Goal: Find specific page/section: Find specific page/section

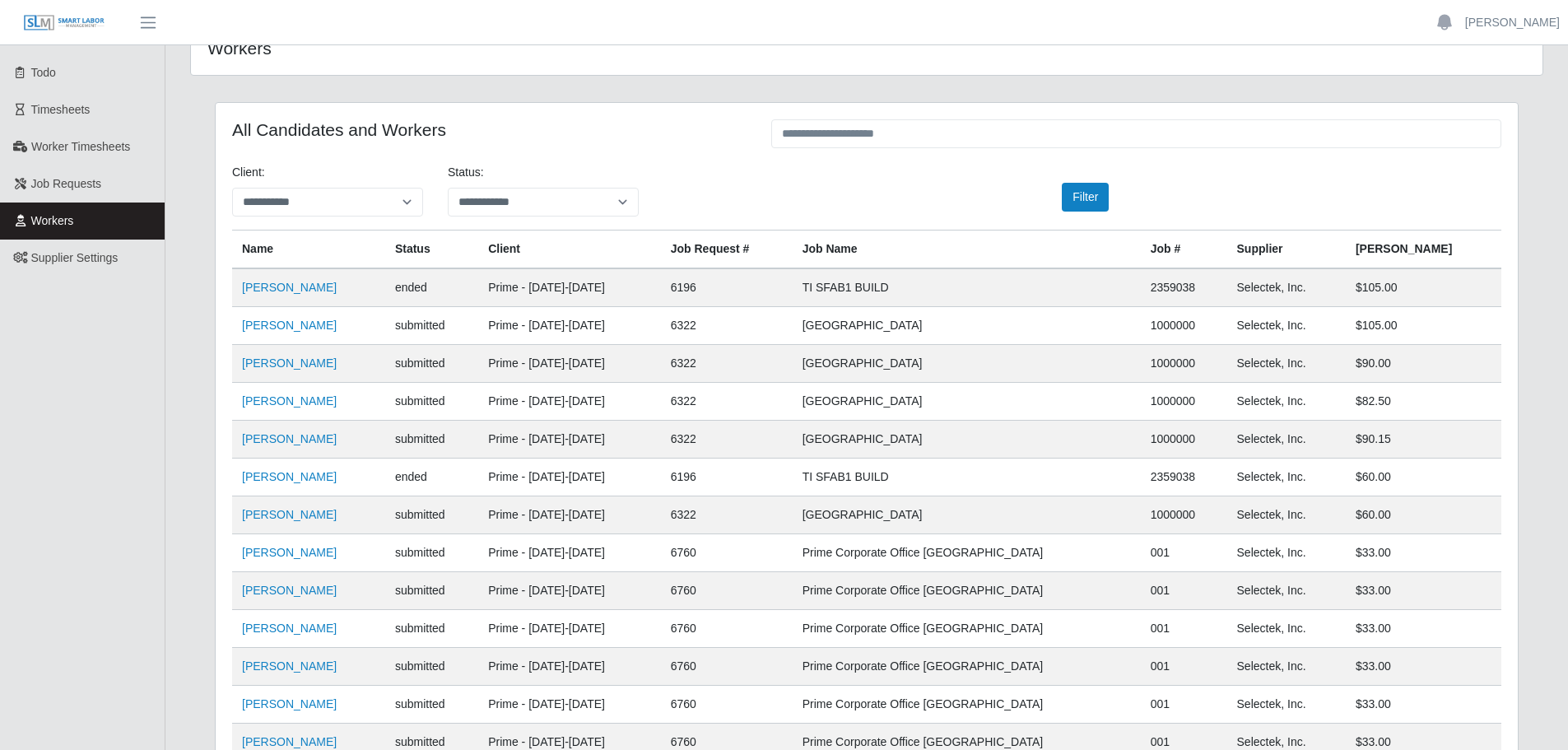
scroll to position [46, 0]
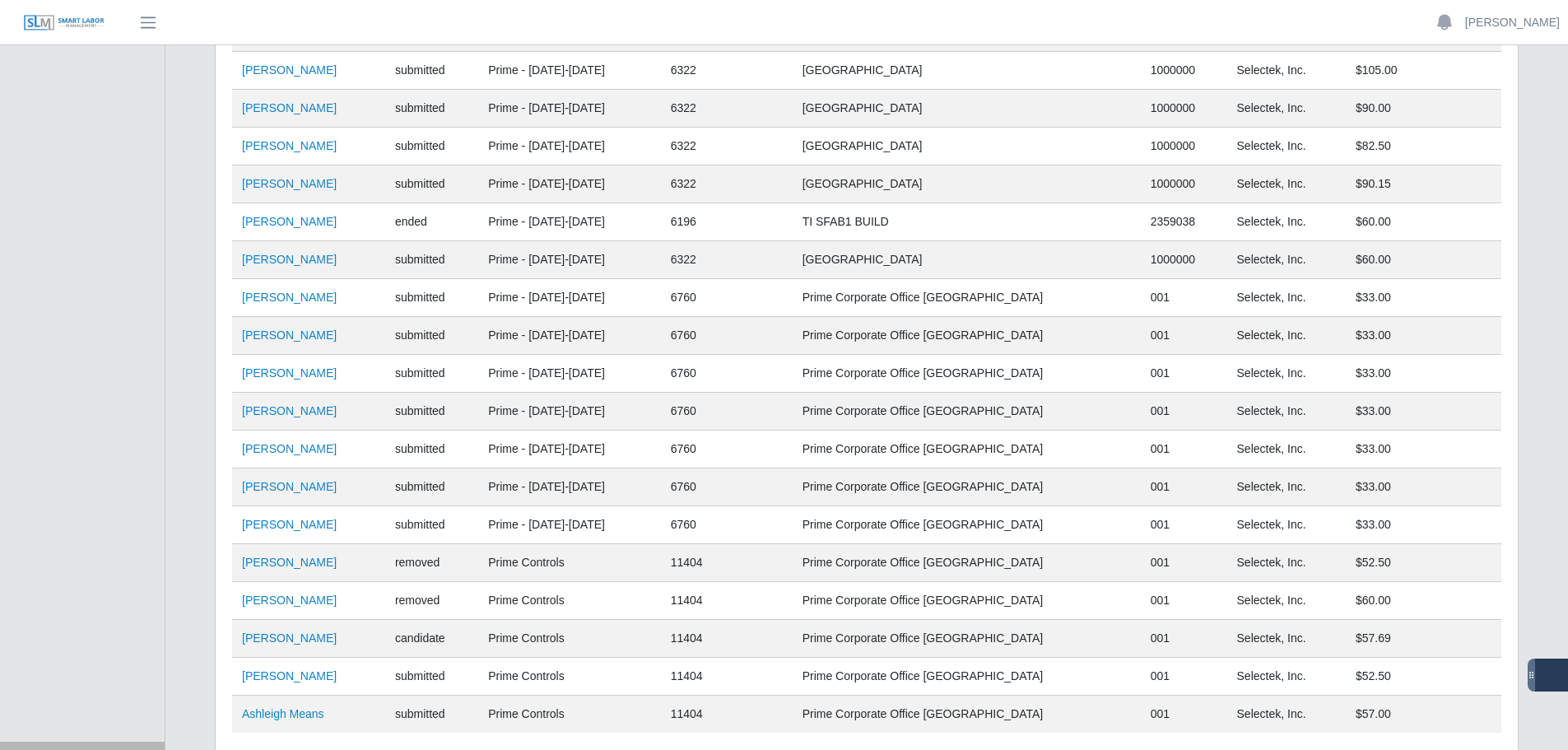
scroll to position [375, 0]
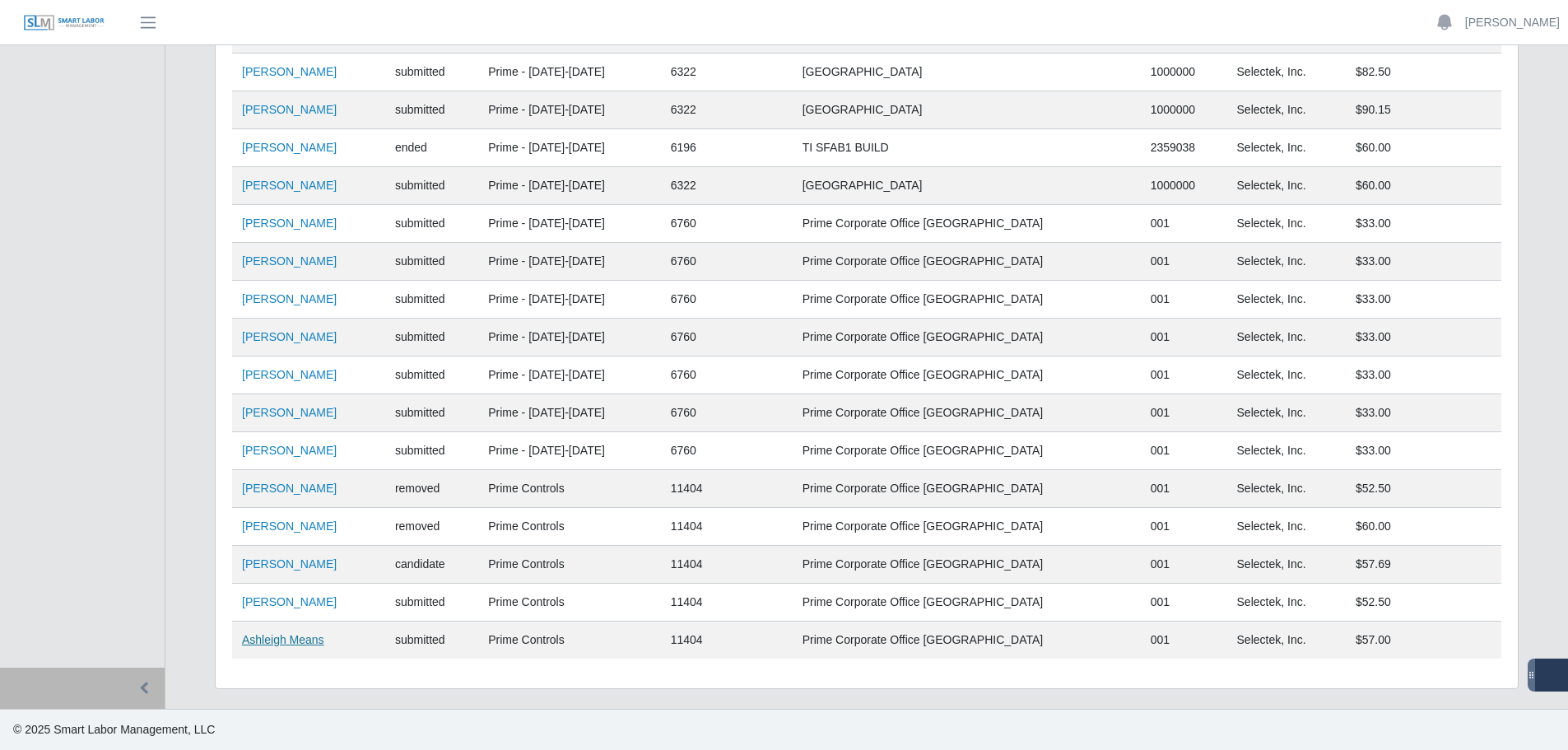
click at [297, 641] on link "Ashleigh Means" at bounding box center [283, 640] width 83 height 13
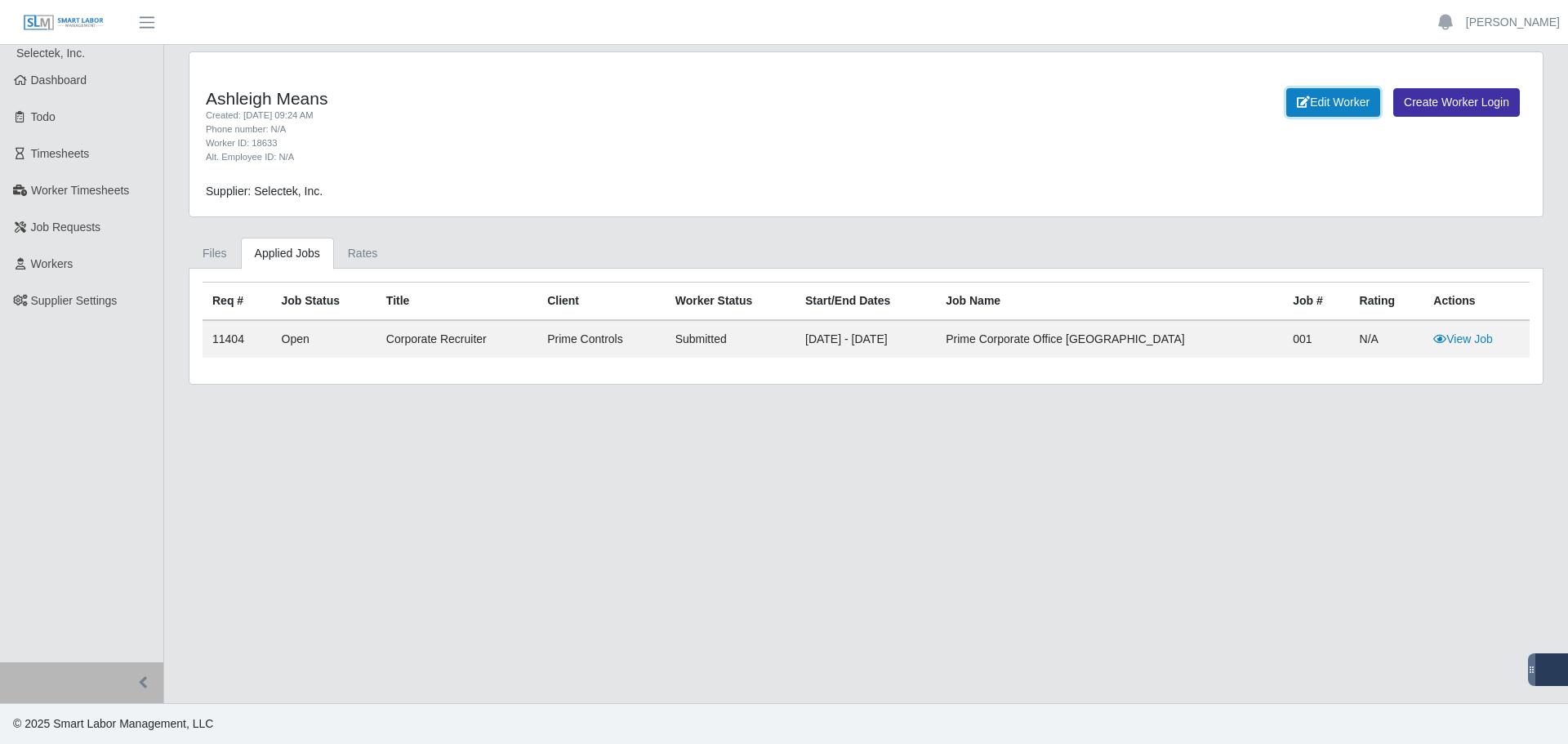
click at [1334, 93] on link "Edit Worker" at bounding box center [1334, 102] width 94 height 28
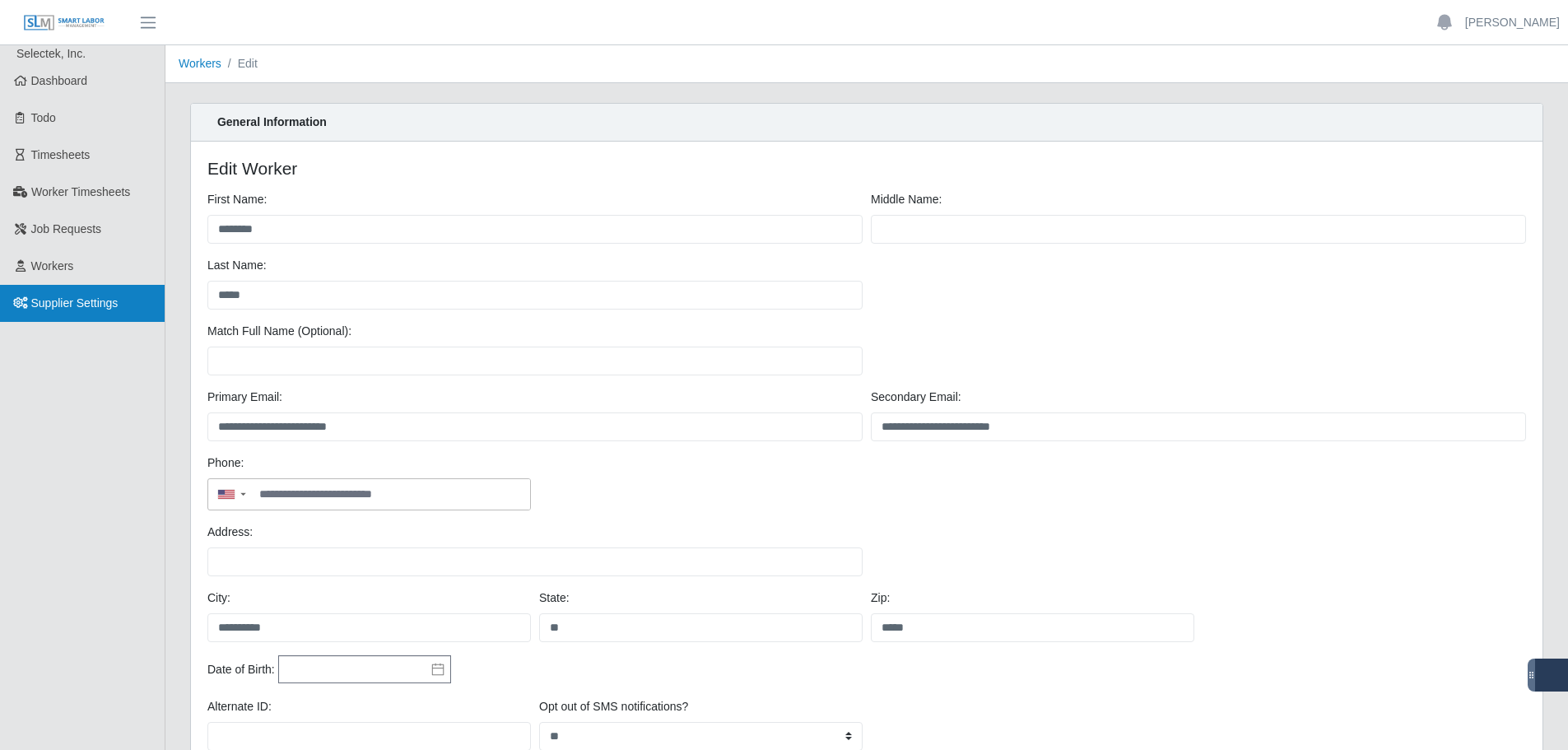
click at [55, 304] on span "Supplier Settings" at bounding box center [75, 303] width 88 height 13
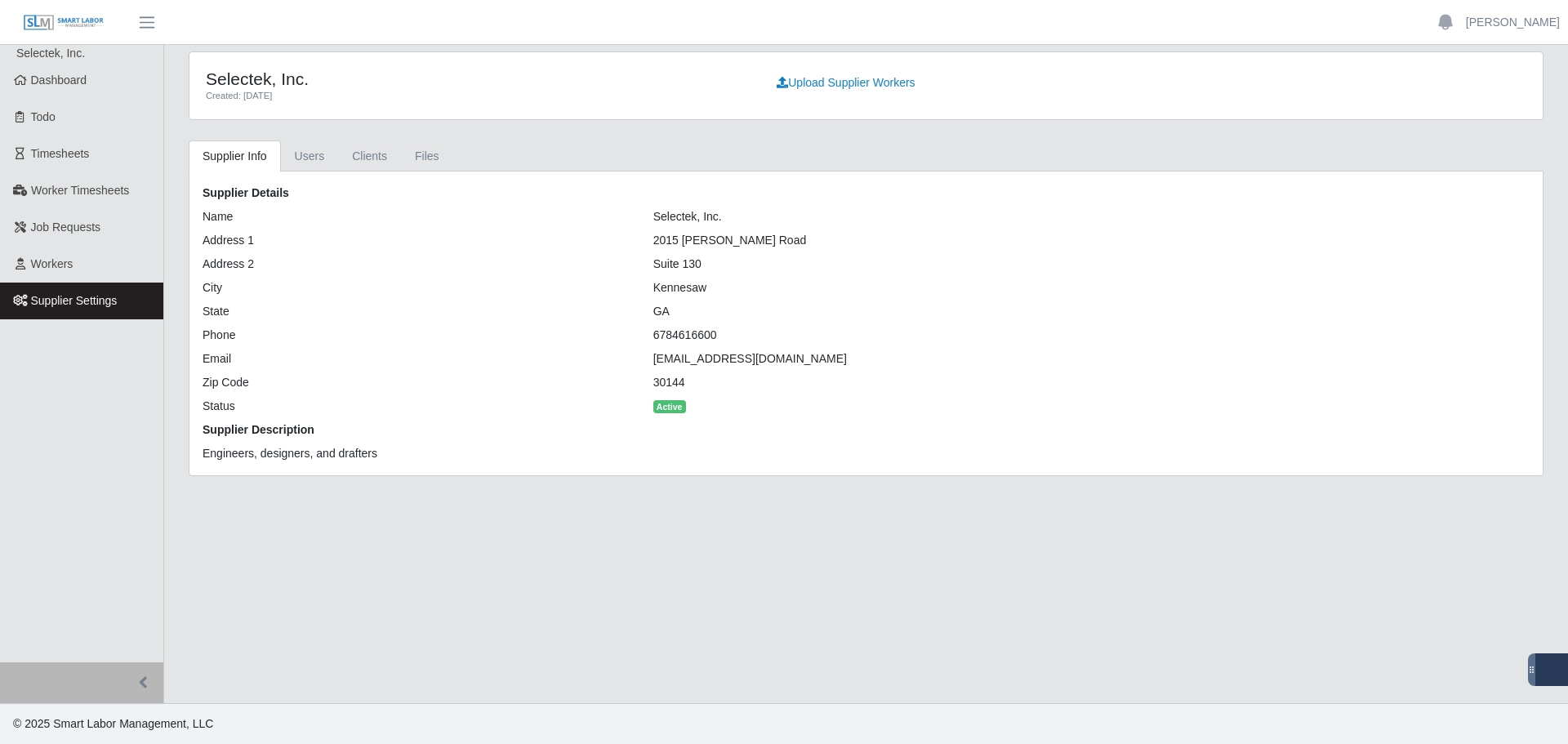
click at [53, 272] on link "Workers" at bounding box center [81, 263] width 163 height 37
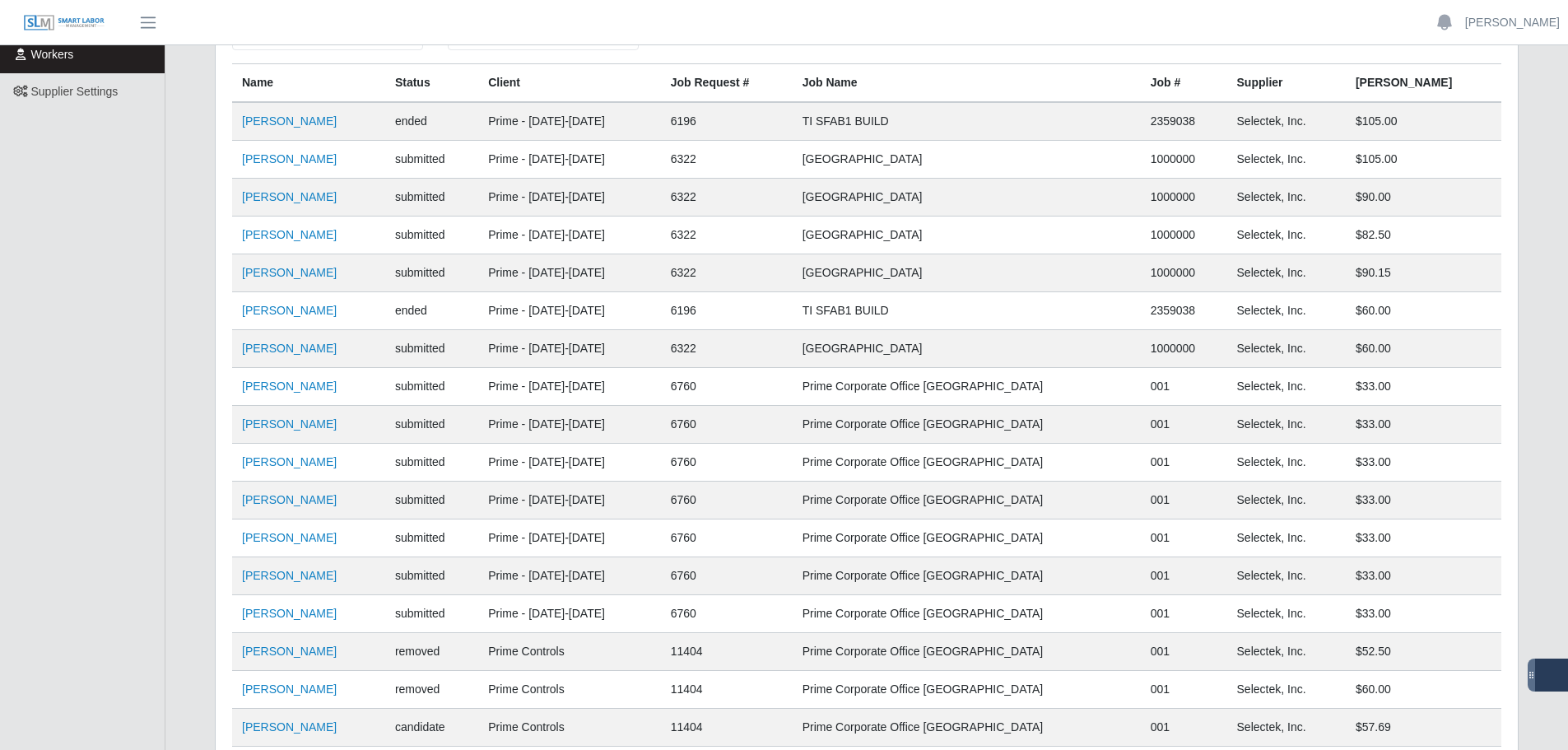
scroll to position [375, 0]
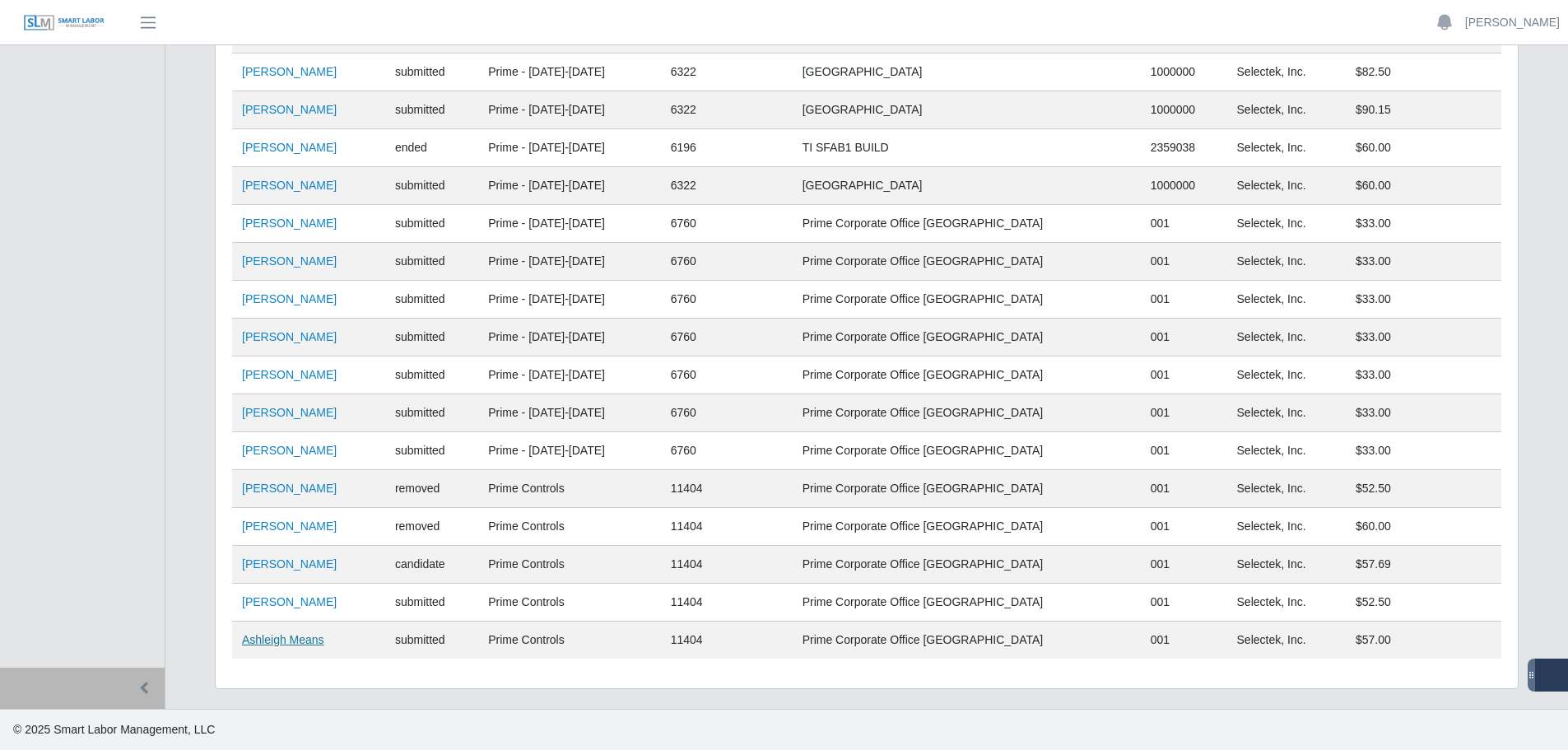
click at [294, 644] on link "Ashleigh Means" at bounding box center [283, 640] width 83 height 13
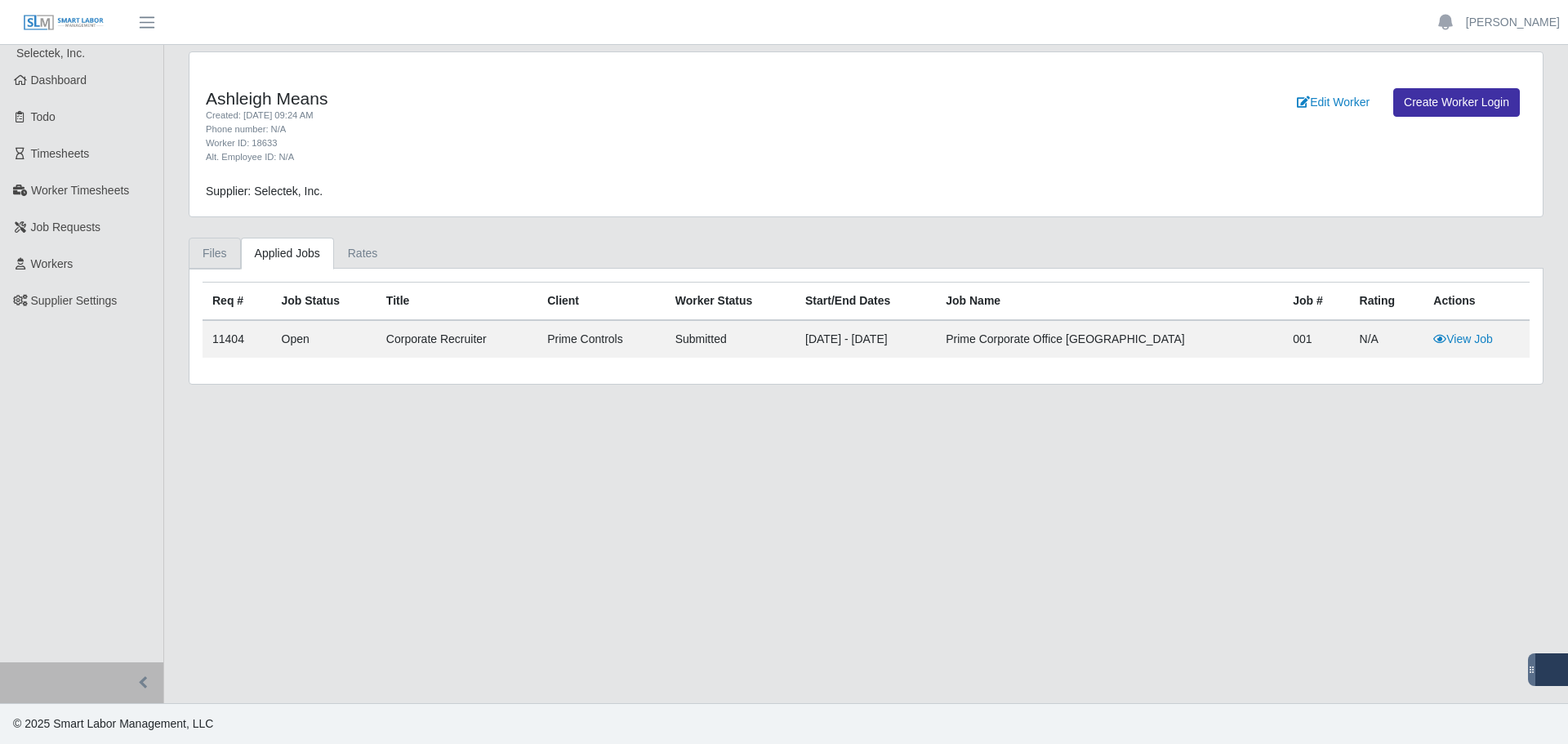
click at [204, 266] on link "Files" at bounding box center [214, 254] width 52 height 32
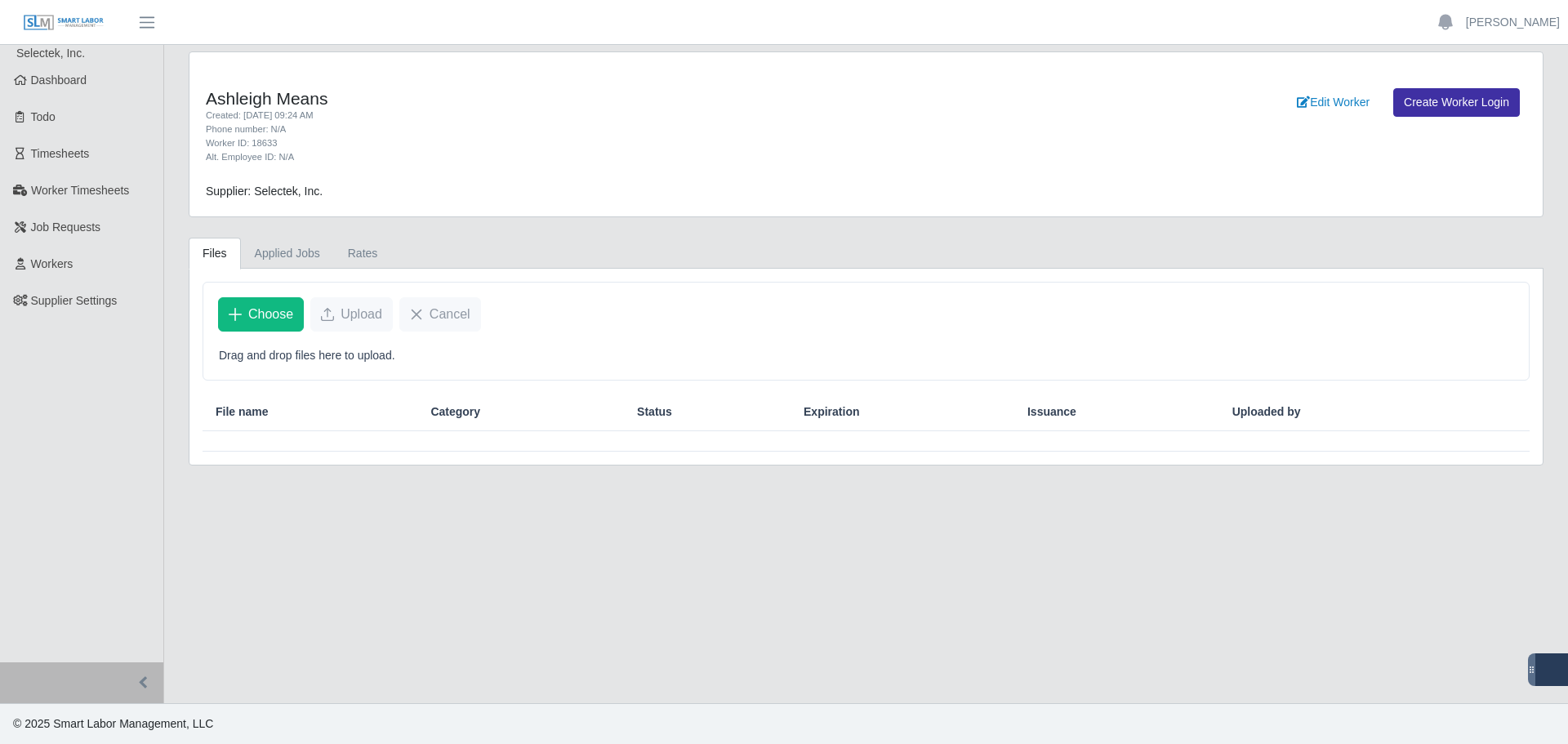
click at [1351, 634] on main "Ashleigh Means Created: 10/03/2025 09:24 AM Phone number: N/A Worker ID: 18633 …" at bounding box center [866, 374] width 1404 height 658
click at [55, 81] on span "Dashboard" at bounding box center [59, 80] width 57 height 13
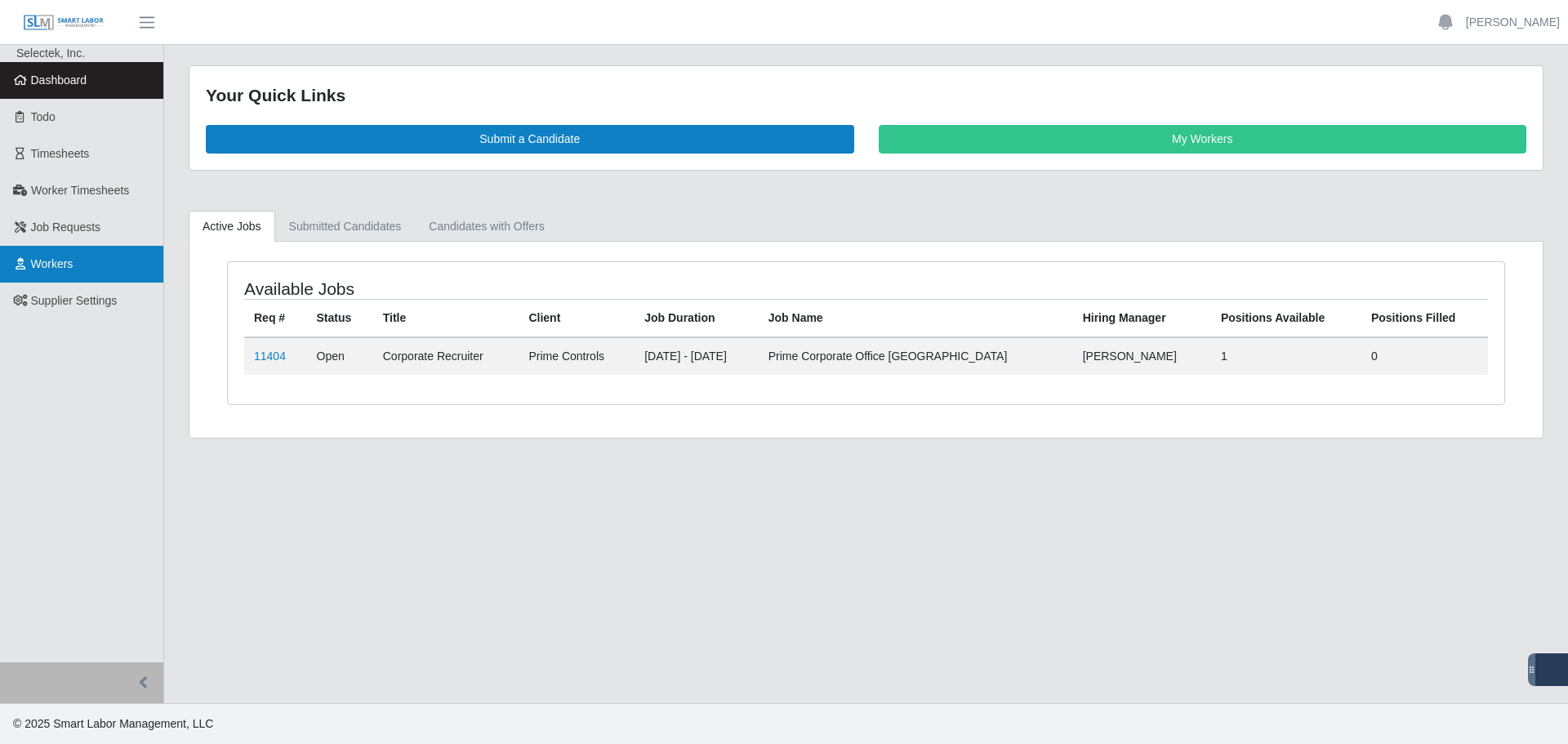
click at [74, 260] on span "Workers" at bounding box center [52, 264] width 42 height 13
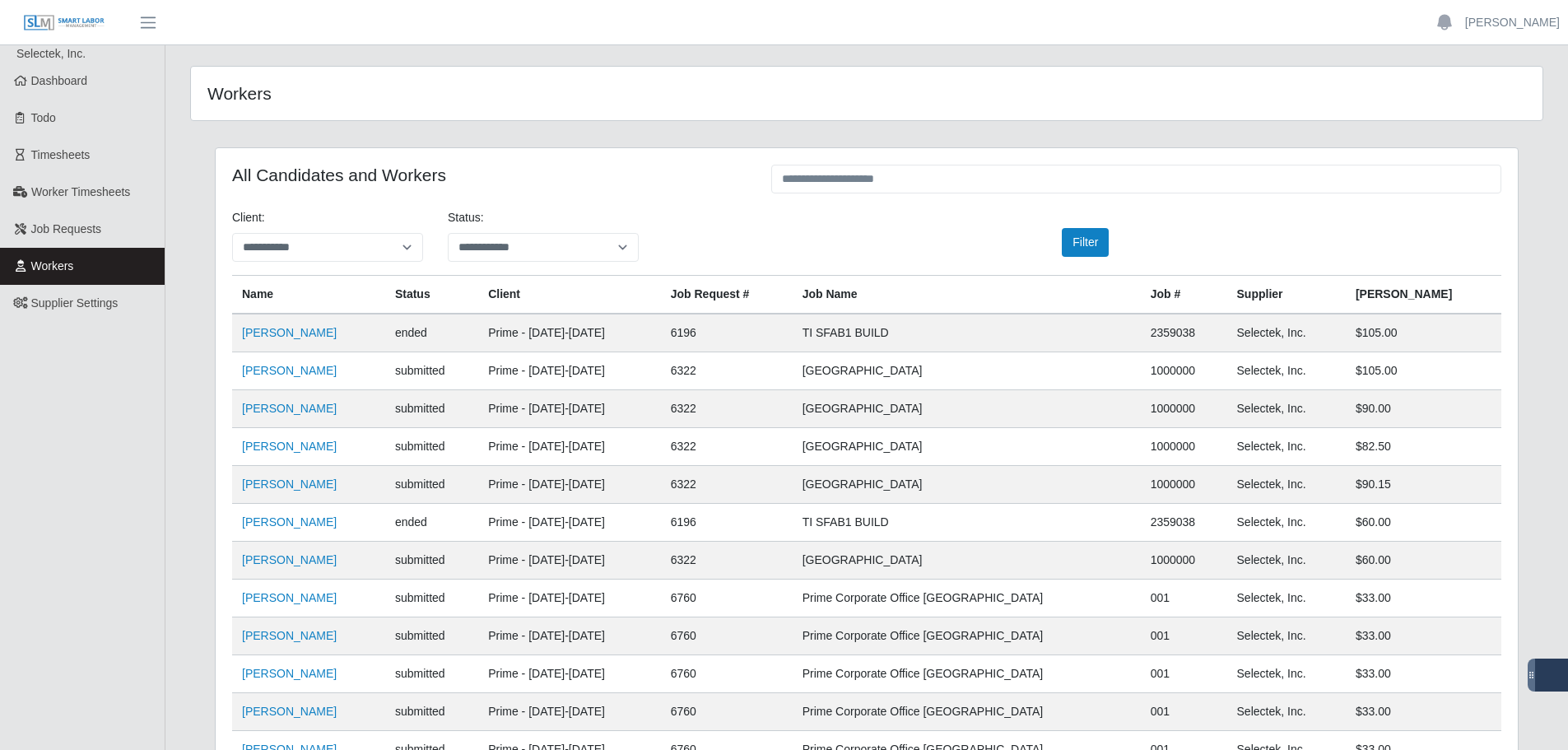
scroll to position [375, 0]
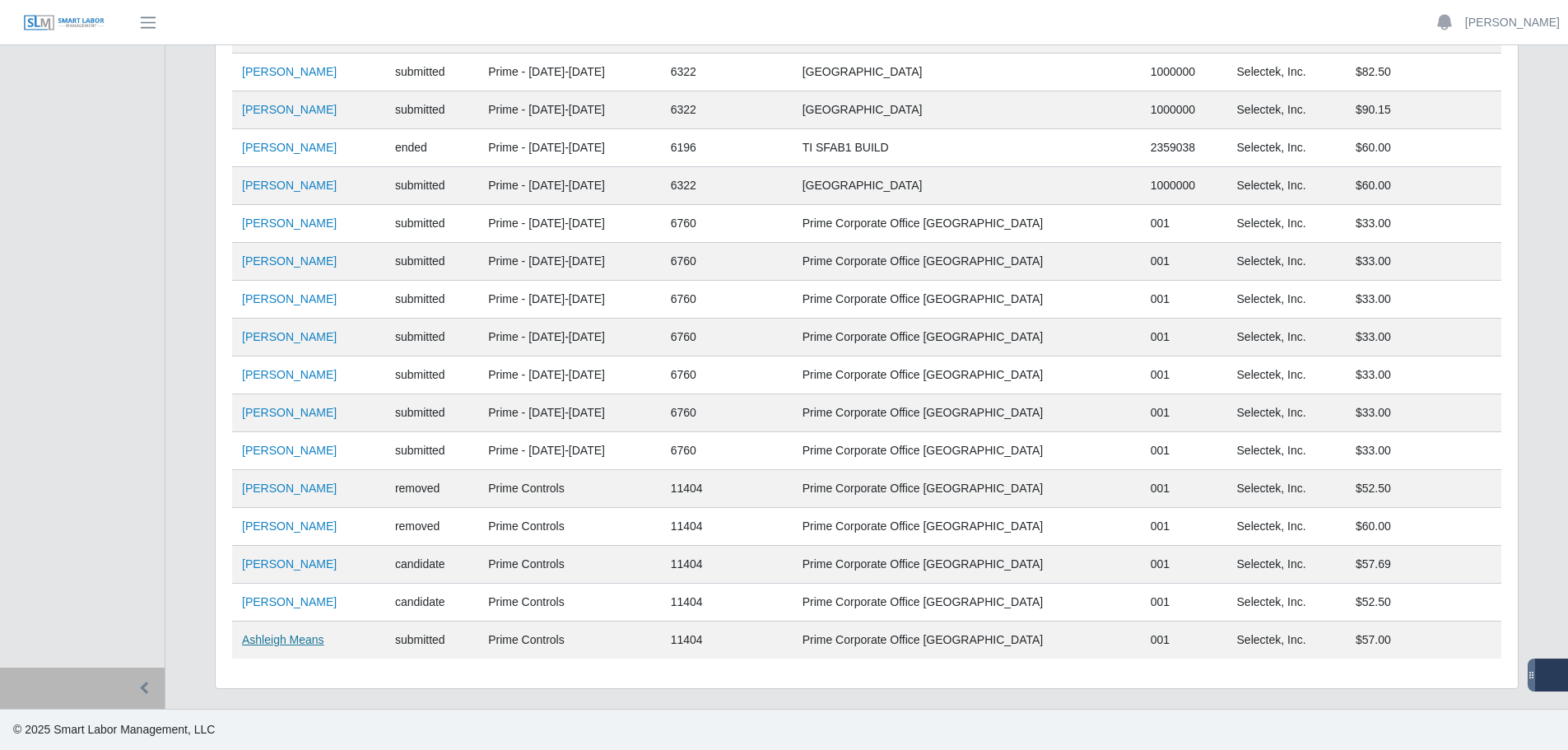
click at [292, 645] on link "Ashleigh Means" at bounding box center [283, 640] width 83 height 13
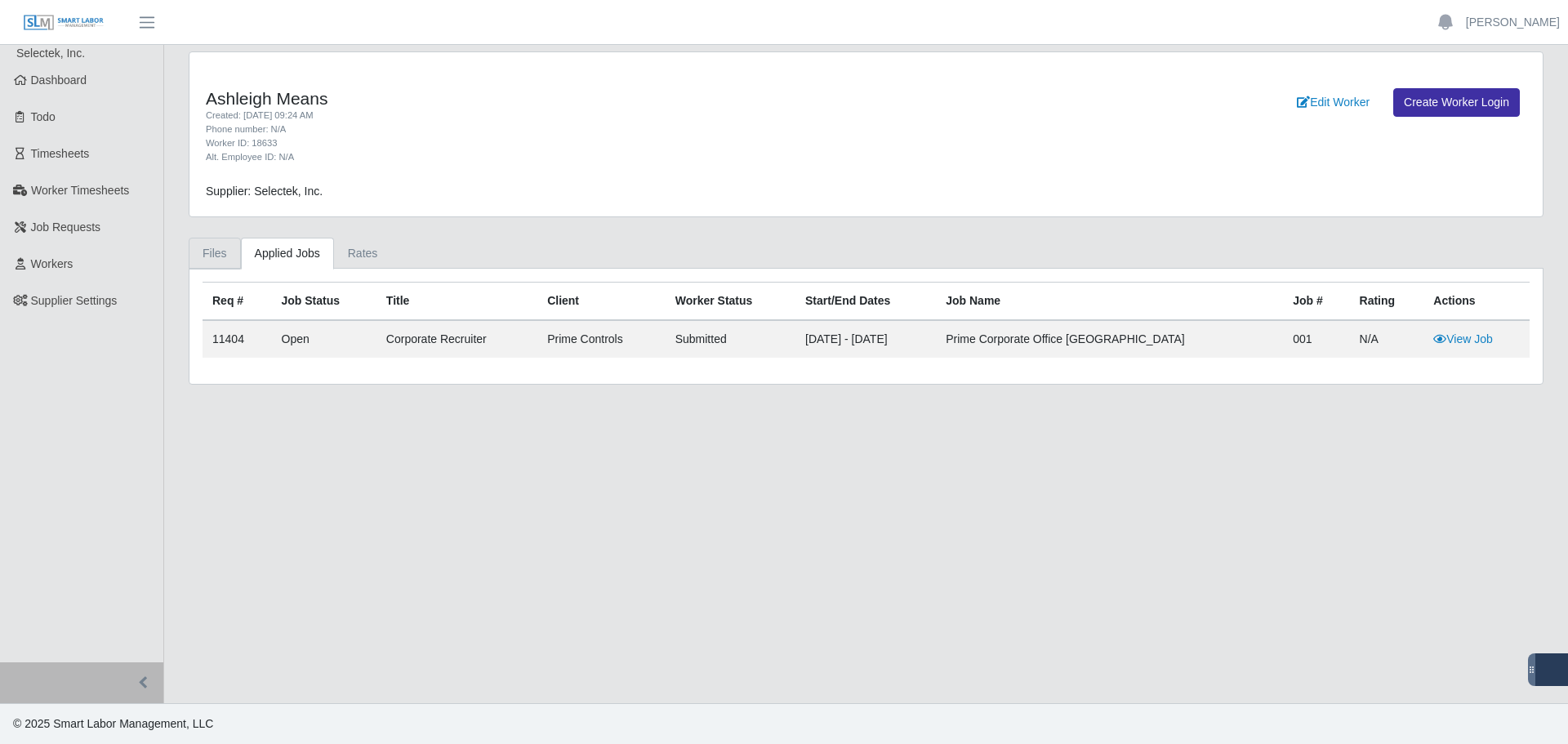
click at [210, 248] on link "Files" at bounding box center [214, 254] width 52 height 32
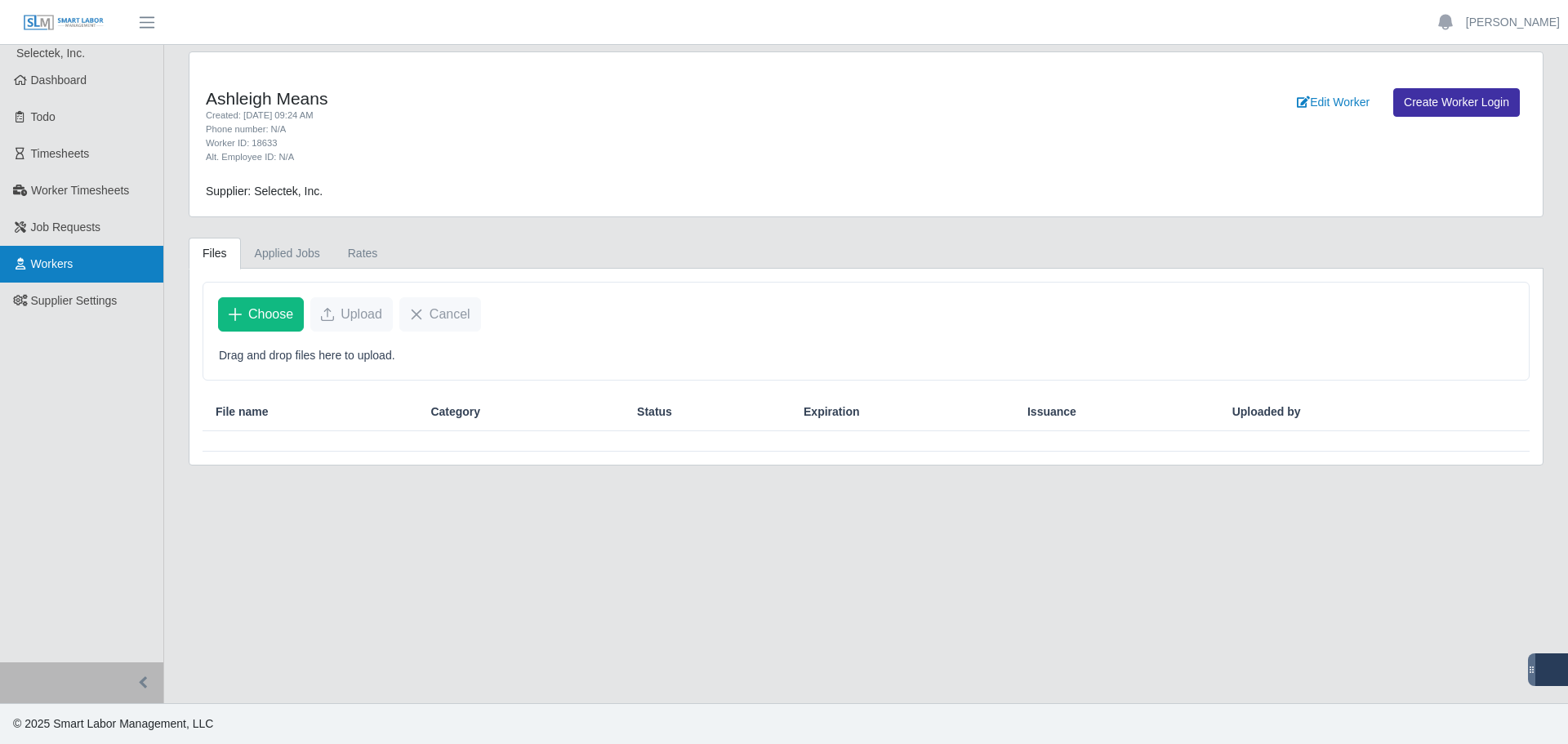
click at [97, 266] on link "Workers" at bounding box center [81, 263] width 163 height 37
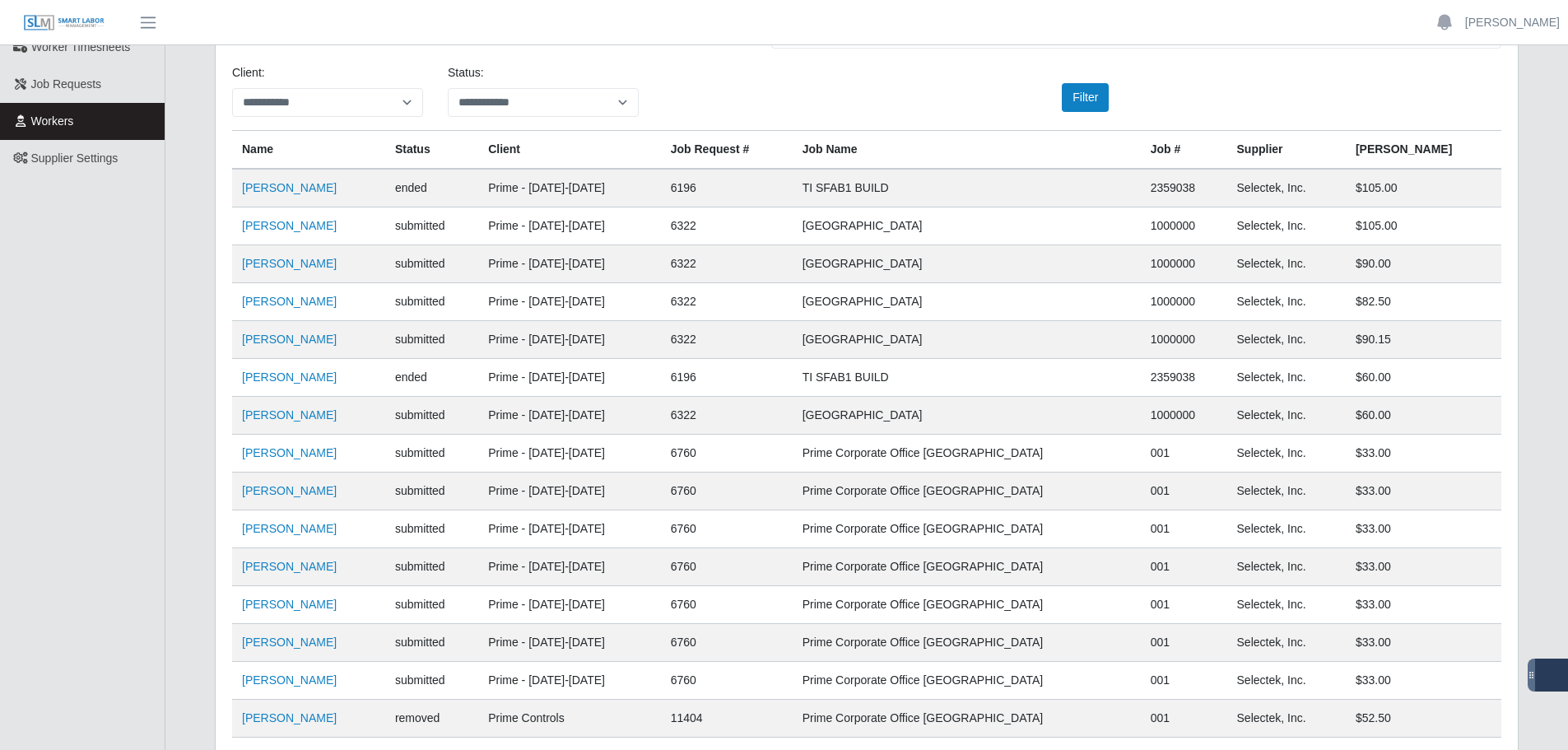
scroll to position [375, 0]
